Goal: Transaction & Acquisition: Purchase product/service

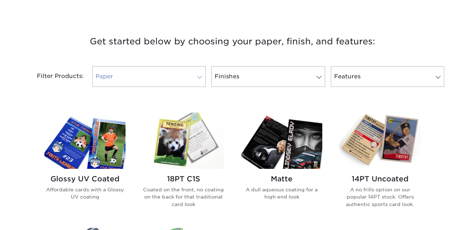
scroll to position [247, 0]
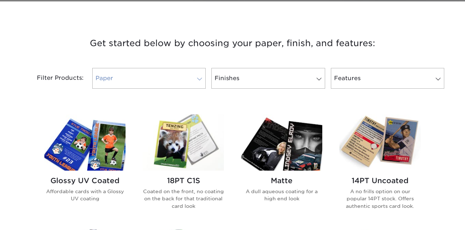
click at [163, 78] on link "Paper" at bounding box center [148, 78] width 113 height 21
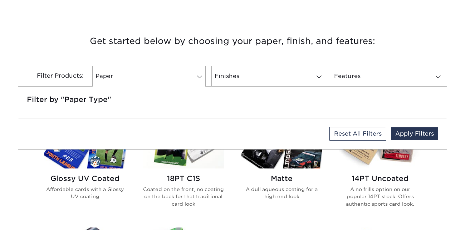
scroll to position [250, 0]
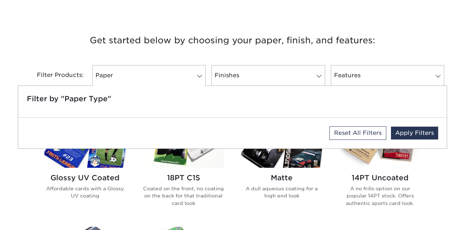
click at [85, 95] on h5 "Filter by "Paper Type"" at bounding box center [232, 98] width 411 height 9
click at [271, 71] on link "Finishes" at bounding box center [267, 75] width 113 height 21
click at [389, 69] on link "Features" at bounding box center [387, 75] width 113 height 21
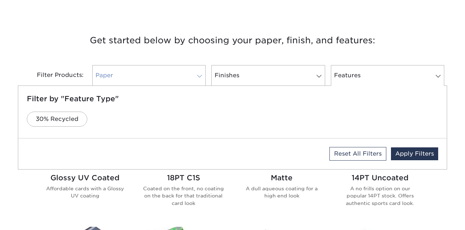
click at [136, 69] on link "Paper" at bounding box center [148, 75] width 113 height 21
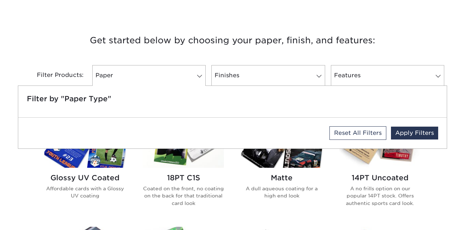
click at [403, 25] on h3 "Get started below by choosing your paper, finish, and features:" at bounding box center [232, 40] width 418 height 32
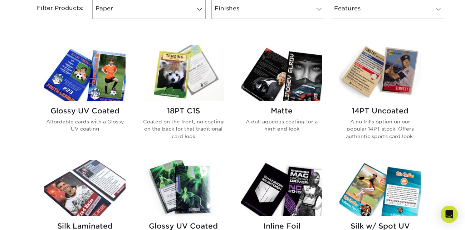
scroll to position [316, 0]
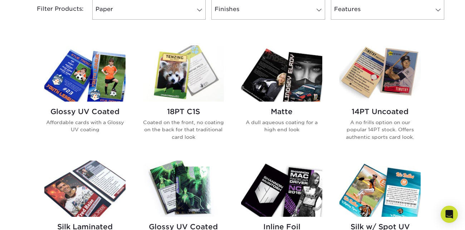
click at [392, 79] on img at bounding box center [379, 73] width 81 height 56
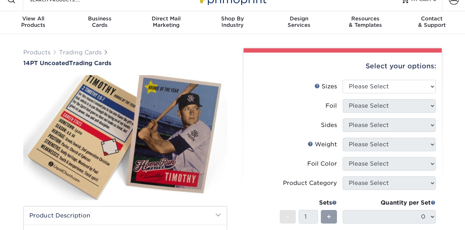
scroll to position [11, 0]
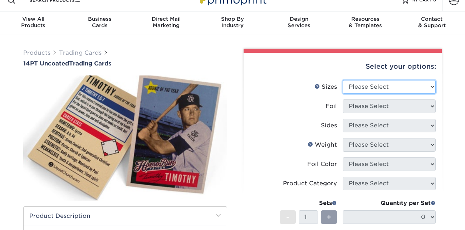
click at [356, 88] on select "Please Select 2.5" x 3.5"" at bounding box center [389, 87] width 93 height 14
select select "2.50x3.50"
click at [343, 80] on select "Please Select 2.5" x 3.5"" at bounding box center [389, 87] width 93 height 14
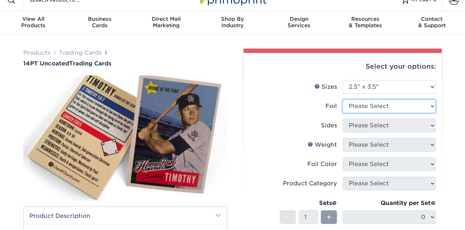
click at [371, 108] on select "Please Select Yes No" at bounding box center [389, 106] width 93 height 14
select select "1"
click at [343, 99] on select "Please Select Yes No" at bounding box center [389, 106] width 93 height 14
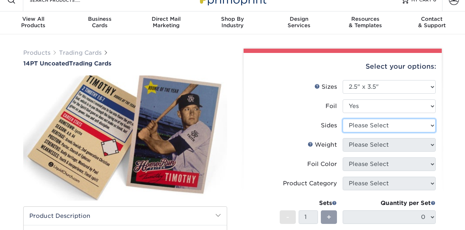
click at [375, 127] on select "Please Select Print Both Sides - Foil Both Sides Print Both Sides - Foil Front …" at bounding box center [389, 126] width 93 height 14
select select "34527644-b4fd-4ffb-9092-1318eefcd9d9"
click at [343, 119] on select "Please Select Print Both Sides - Foil Both Sides Print Both Sides - Foil Front …" at bounding box center [389, 126] width 93 height 14
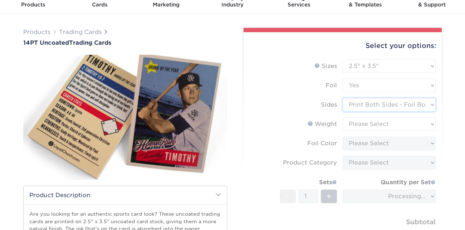
scroll to position [34, 0]
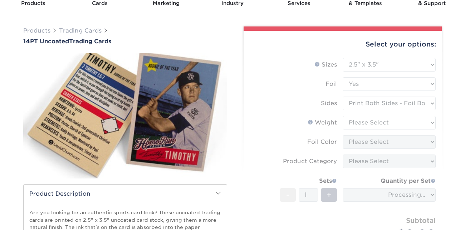
click at [403, 126] on form "Sizes Help Sizes Please Select 2.5" x 3.5" Foil Please Select Yes No -" at bounding box center [342, 157] width 187 height 199
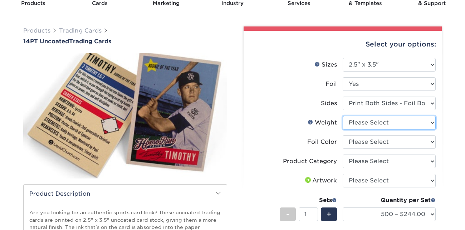
click at [383, 122] on select "Please Select 14PT Uncoated" at bounding box center [389, 123] width 93 height 14
select select "14PT Uncoated"
click at [343, 116] on select "Please Select 14PT Uncoated" at bounding box center [389, 123] width 93 height 14
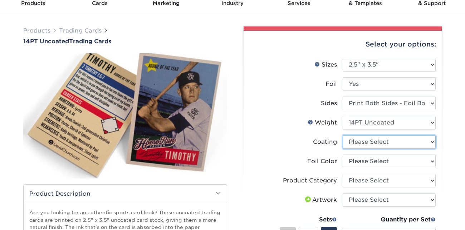
click at [392, 141] on select at bounding box center [389, 142] width 93 height 14
select select "3e7618de-abca-4bda-9f97-8b9129e913d8"
click at [343, 135] on select at bounding box center [389, 142] width 93 height 14
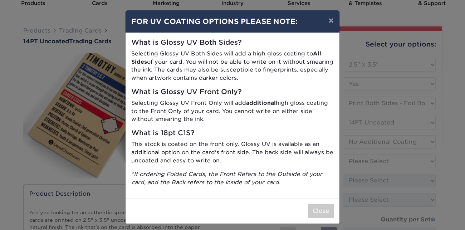
scroll to position [4, 0]
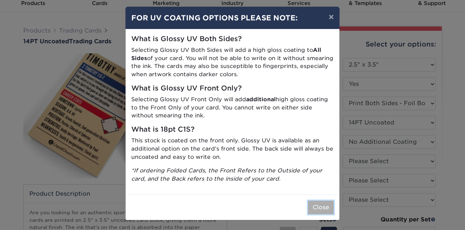
click at [315, 205] on button "Close" at bounding box center [321, 208] width 26 height 14
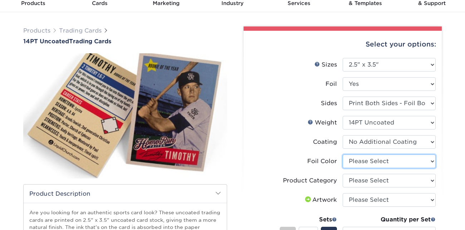
click at [388, 156] on select "Please Select Silver Foil Rose Gold Foil Red Foil Gold Foil Copper Foil Black F…" at bounding box center [389, 161] width 93 height 14
select select "e482a702-b595-48f4-8488-80b31f3aa6bc"
click at [343, 154] on select "Please Select Silver Foil Rose Gold Foil Red Foil Gold Foil Copper Foil Black F…" at bounding box center [389, 161] width 93 height 14
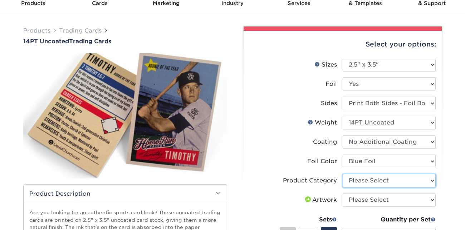
click at [358, 181] on select "Please Select Trading Cards" at bounding box center [389, 181] width 93 height 14
select select "c2f9bce9-36c2-409d-b101-c29d9d031e18"
click at [343, 174] on select "Please Select Trading Cards" at bounding box center [389, 181] width 93 height 14
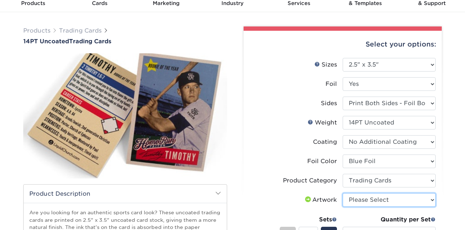
click at [372, 197] on select "Please Select I will upload files I need a design - $100" at bounding box center [389, 200] width 93 height 14
select select "upload"
click at [343, 193] on select "Please Select I will upload files I need a design - $100" at bounding box center [389, 200] width 93 height 14
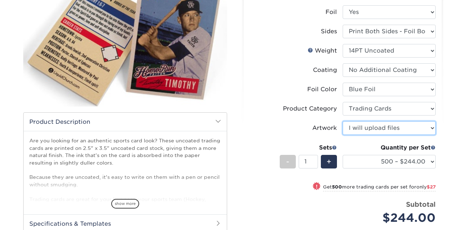
scroll to position [106, 0]
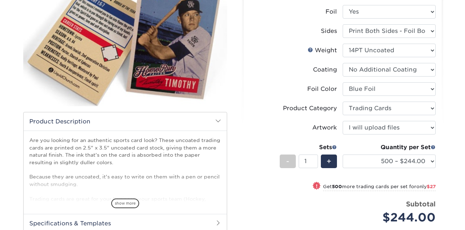
click at [262, 131] on label "Artwork" at bounding box center [296, 128] width 93 height 14
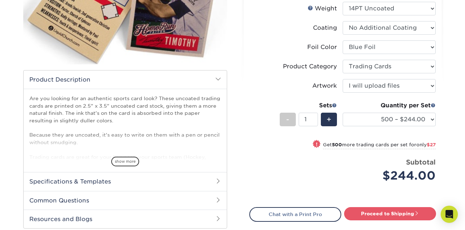
scroll to position [147, 0]
click at [421, 112] on div "Quantity per Set 500 – $244.00 1000 – $271.00 2500 – $621.00 5000 – $1159.00 (P…" at bounding box center [389, 118] width 93 height 33
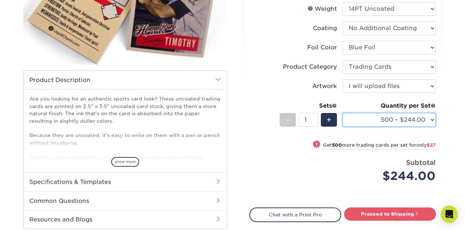
click at [424, 114] on select "500 – $244.00 1000 – $271.00 2500 – $621.00 5000 – $1159.00" at bounding box center [389, 120] width 93 height 14
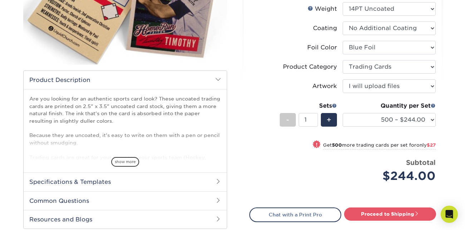
click at [464, 105] on div "Products Trading Cards 14PT Uncoated Trading Cards show more Templates" at bounding box center [232, 94] width 465 height 392
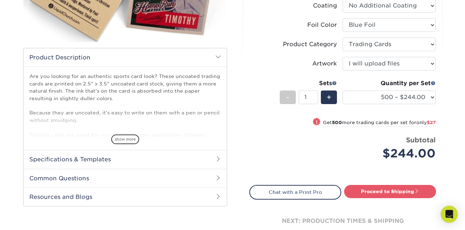
scroll to position [177, 0]
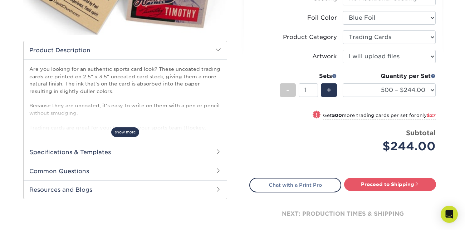
click at [116, 133] on span "show more" at bounding box center [125, 132] width 28 height 10
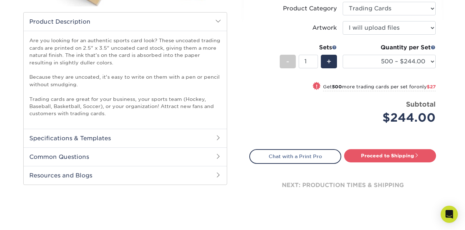
scroll to position [208, 0]
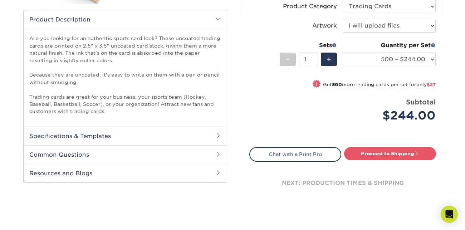
click at [116, 133] on h2 "Specifications & Templates" at bounding box center [125, 136] width 203 height 19
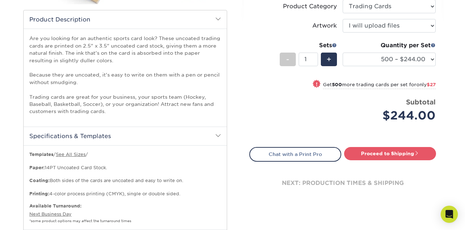
click at [116, 133] on h2 "Specifications & Templates" at bounding box center [125, 136] width 203 height 19
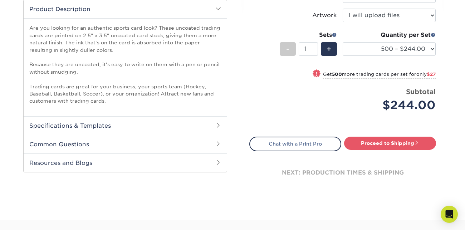
scroll to position [217, 0]
